Goal: Information Seeking & Learning: Learn about a topic

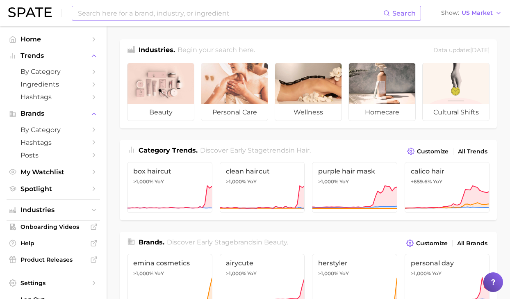
click at [164, 11] on input at bounding box center [230, 13] width 306 height 14
type input "NAD"
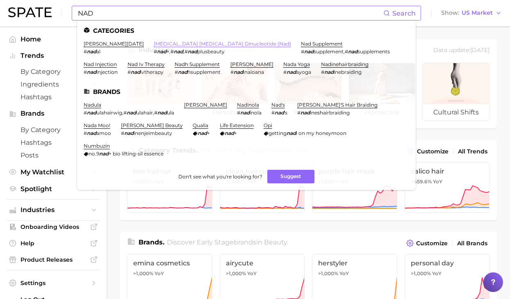
click at [162, 44] on link "nicotinamide adenine dinucleotide (nad)" at bounding box center [222, 44] width 137 height 6
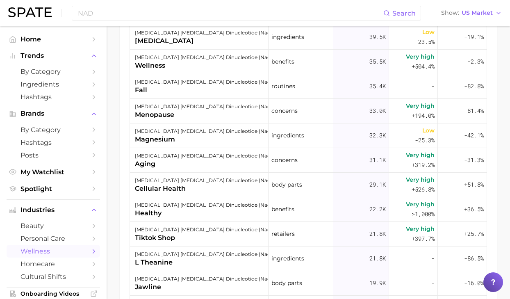
scroll to position [364, 0]
